Goal: Information Seeking & Learning: Learn about a topic

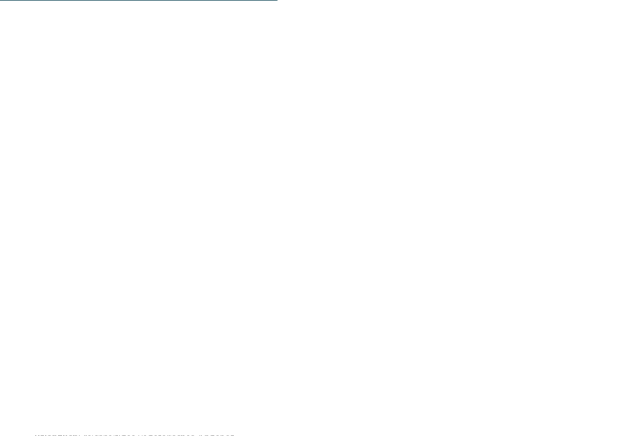
scroll to position [1971, 0]
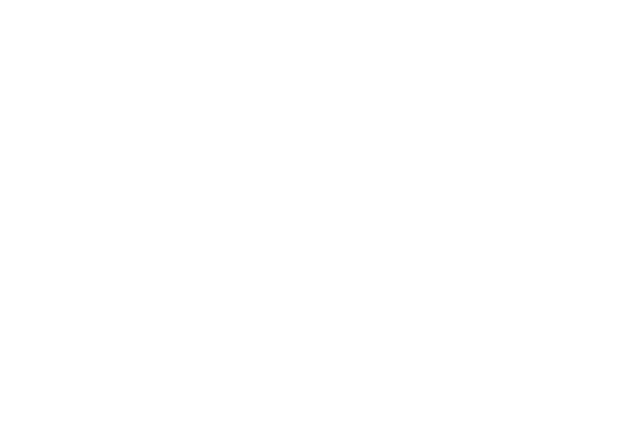
click at [348, 216] on img at bounding box center [320, 241] width 188 height 141
click at [348, 212] on div "Wasserwelten" at bounding box center [320, 241] width 188 height 141
click at [345, 232] on span "Wasserwelten" at bounding box center [319, 237] width 67 height 11
click at [390, 169] on span "Familiamus Ponyhof" at bounding box center [386, 174] width 95 height 11
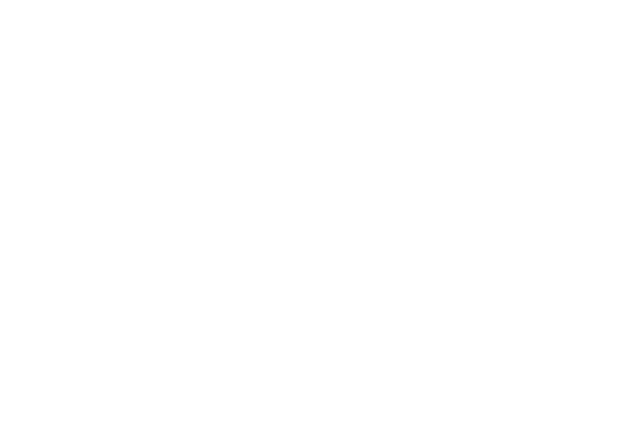
scroll to position [2442, 0]
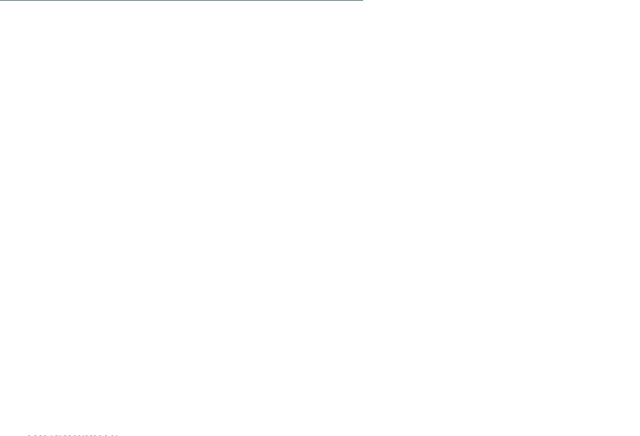
click at [376, 174] on span "Familiamus Ponyhof" at bounding box center [386, 179] width 95 height 11
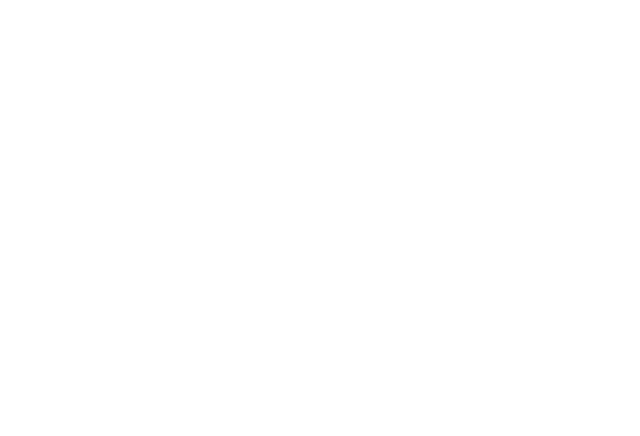
click at [615, 236] on icon at bounding box center [615, 250] width 34 height 28
click at [608, 238] on icon at bounding box center [615, 250] width 34 height 28
click at [615, 237] on icon at bounding box center [615, 250] width 34 height 28
click at [619, 236] on icon at bounding box center [615, 250] width 34 height 28
click at [610, 236] on icon at bounding box center [615, 250] width 34 height 28
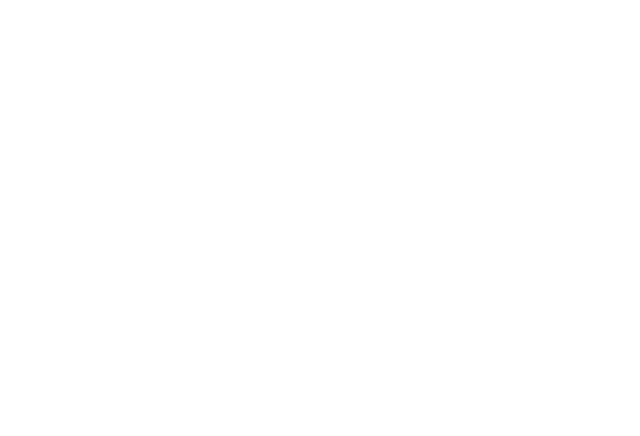
click at [610, 236] on icon at bounding box center [615, 250] width 34 height 28
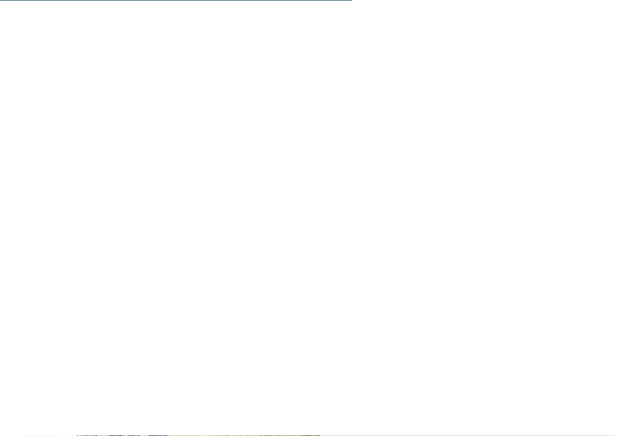
click at [405, 255] on span "Familiamus Ponyhof" at bounding box center [386, 260] width 95 height 11
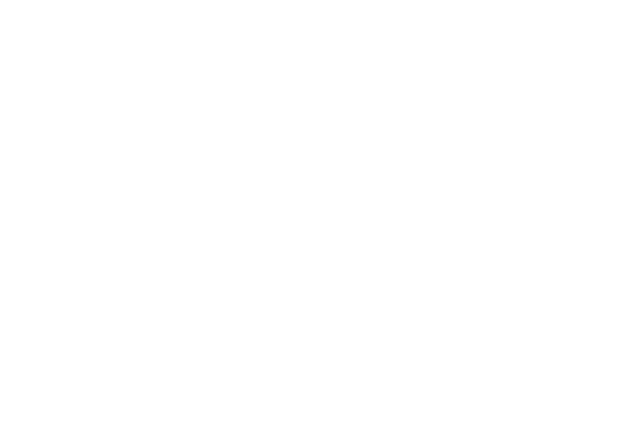
scroll to position [1996, 0]
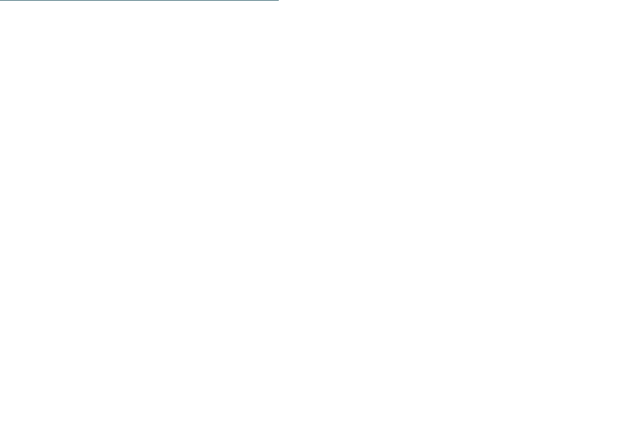
click at [606, 27] on img at bounding box center [609, 28] width 63 height 31
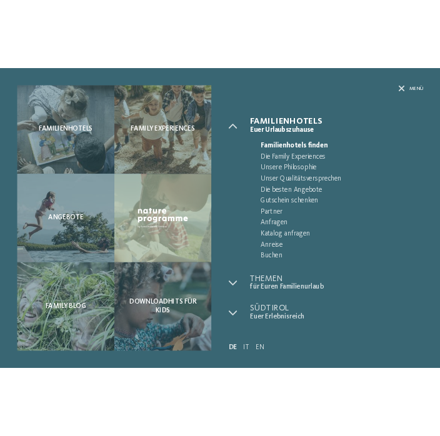
scroll to position [0, 0]
